Goal: Information Seeking & Learning: Learn about a topic

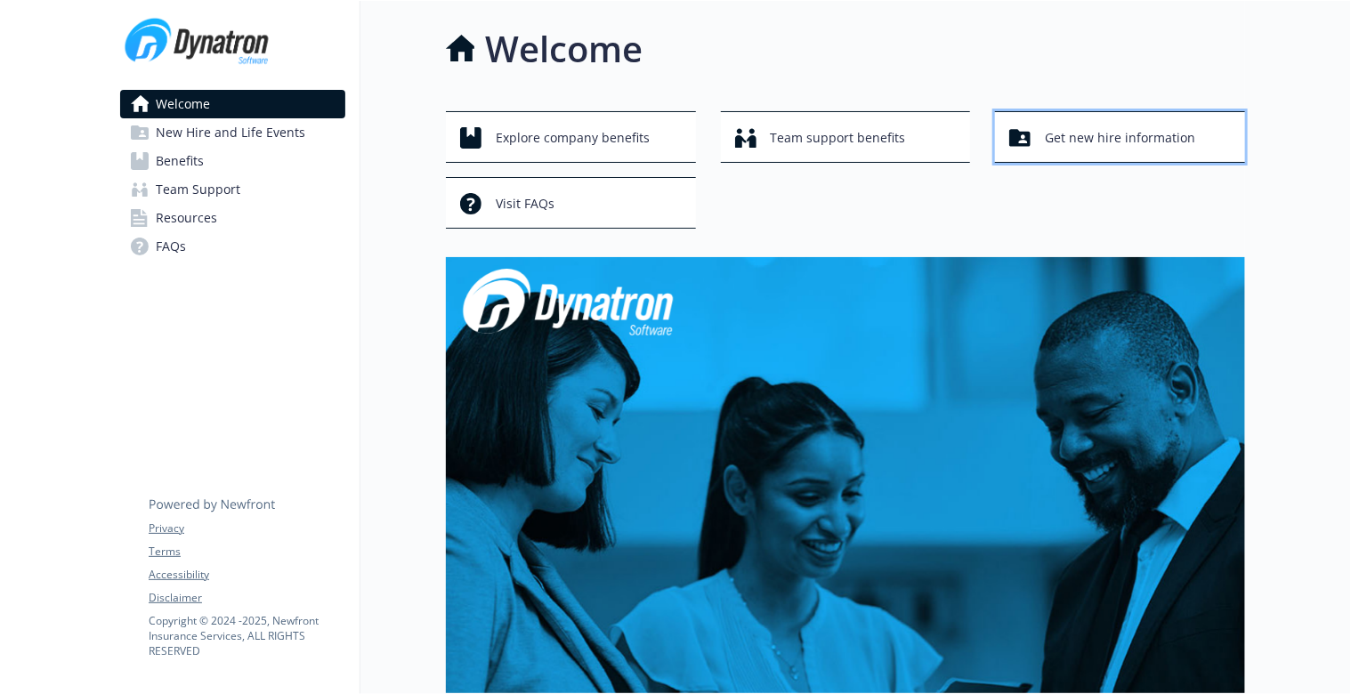
click at [1133, 138] on span "Get new hire information" at bounding box center [1120, 138] width 150 height 34
click at [182, 244] on span "FAQs" at bounding box center [171, 246] width 30 height 28
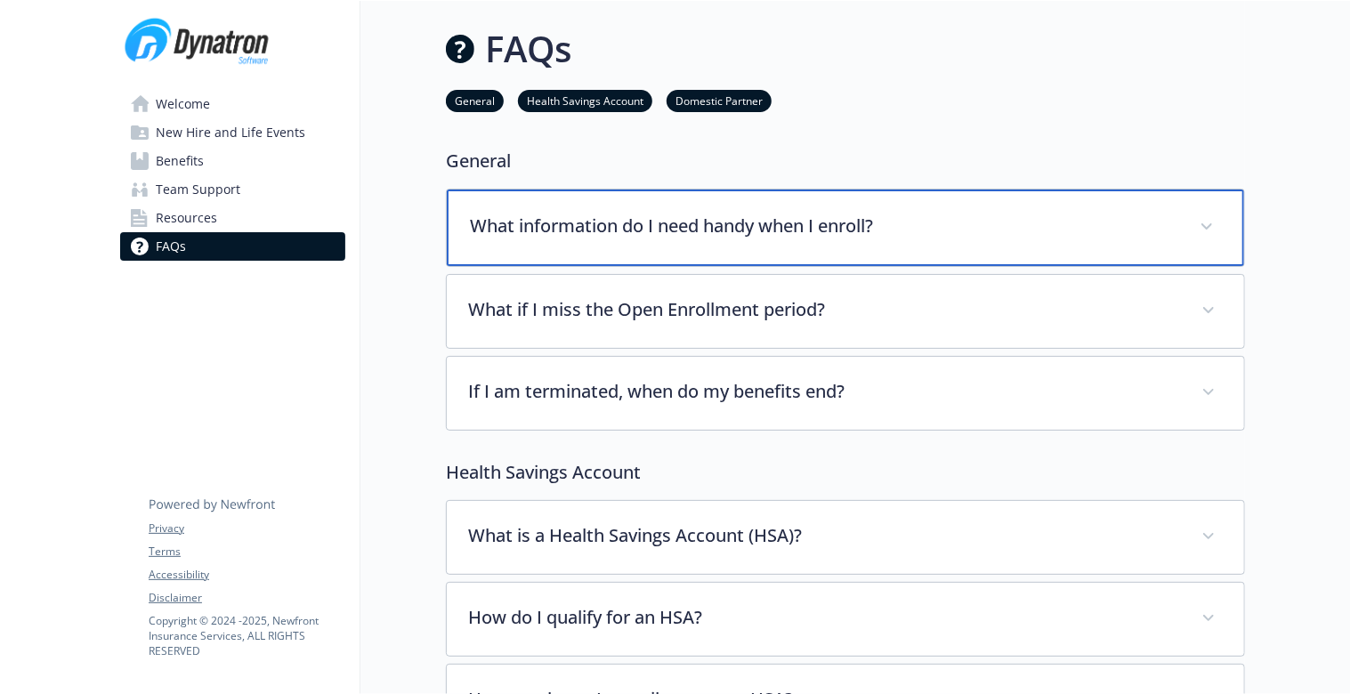
click at [765, 221] on p "What information do I need handy when I enroll?" at bounding box center [824, 226] width 708 height 27
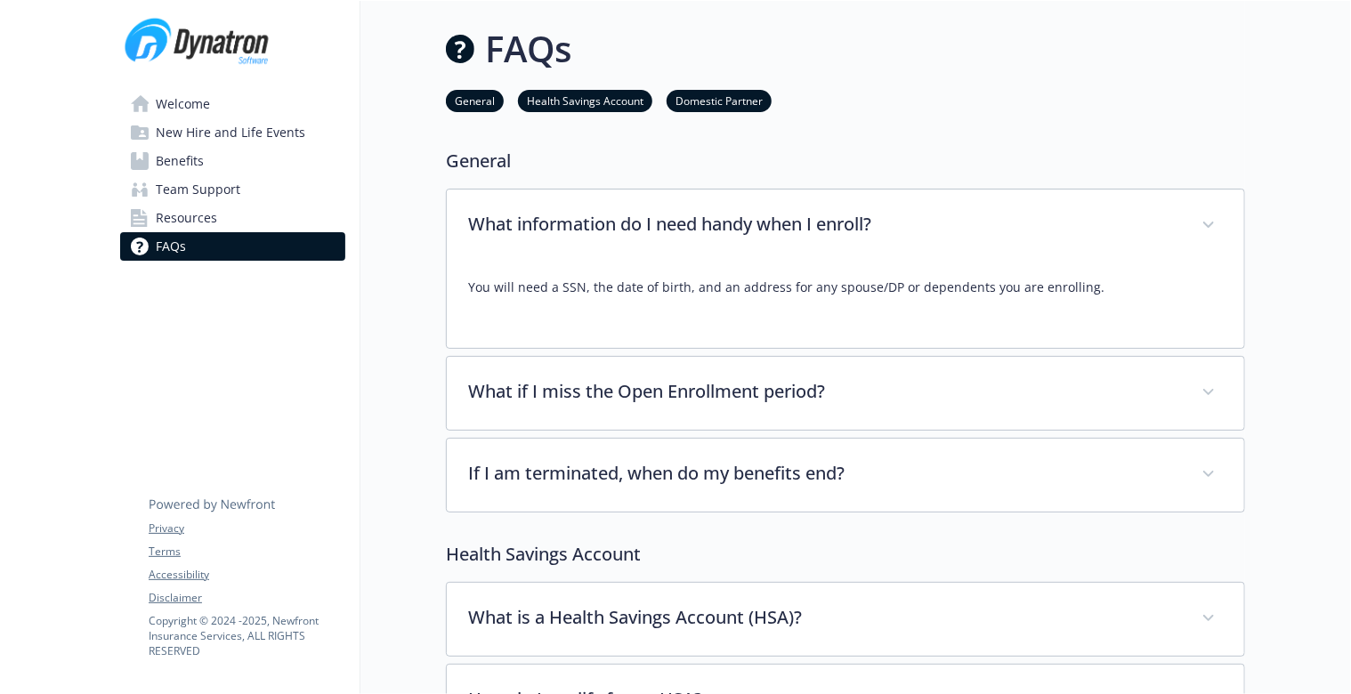
click at [206, 189] on span "Team Support" at bounding box center [198, 189] width 85 height 28
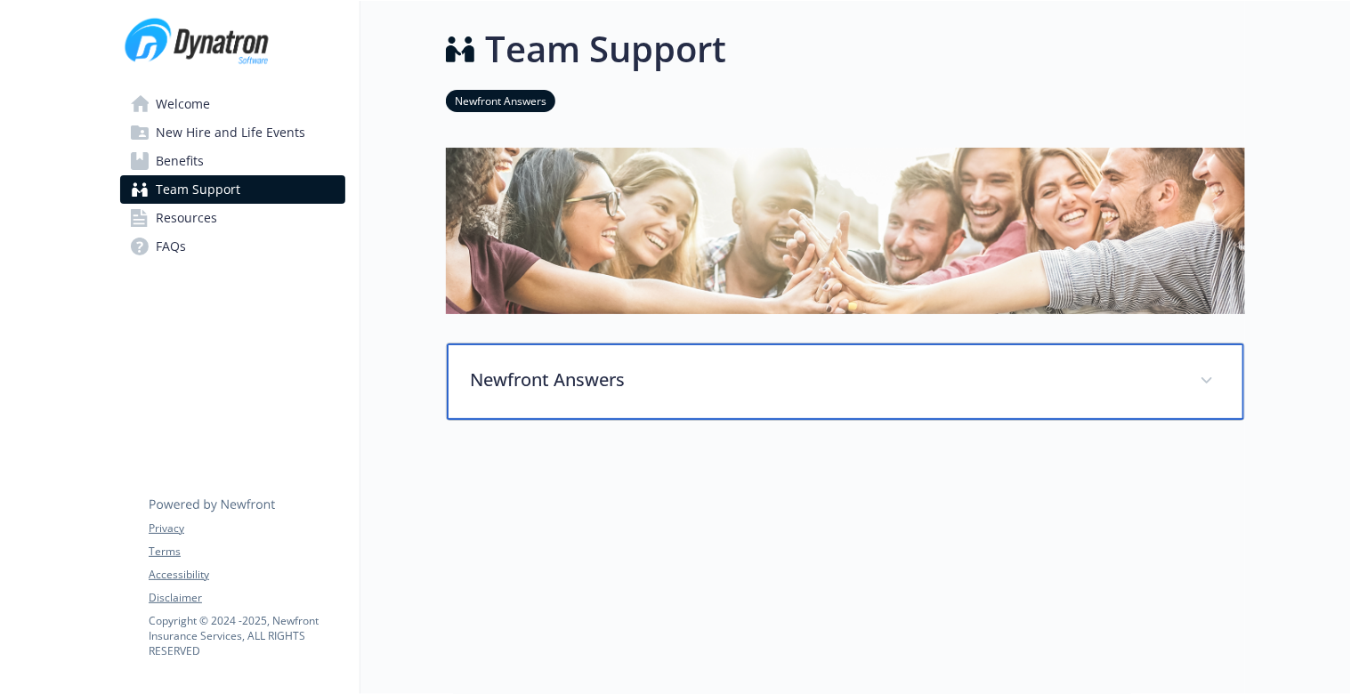
click at [552, 385] on p "Newfront Answers" at bounding box center [824, 380] width 708 height 27
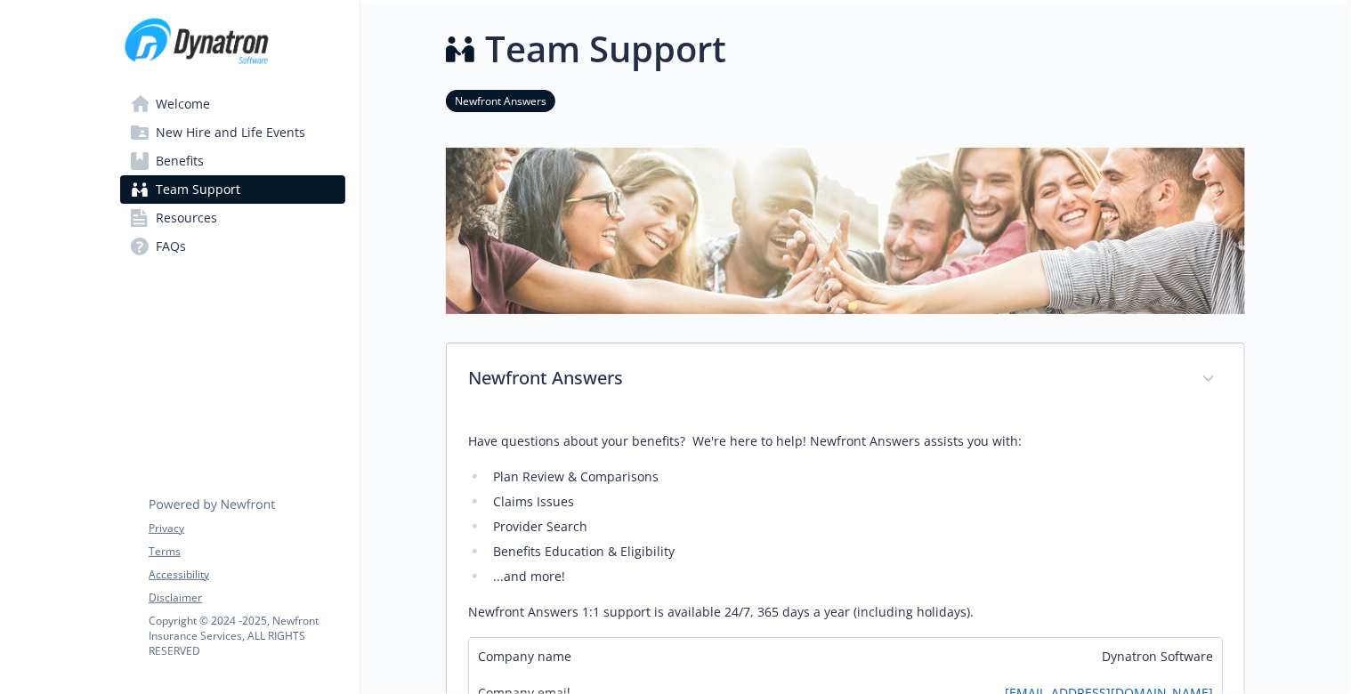
click at [195, 99] on span "Welcome" at bounding box center [183, 104] width 54 height 28
